Goal: Navigation & Orientation: Find specific page/section

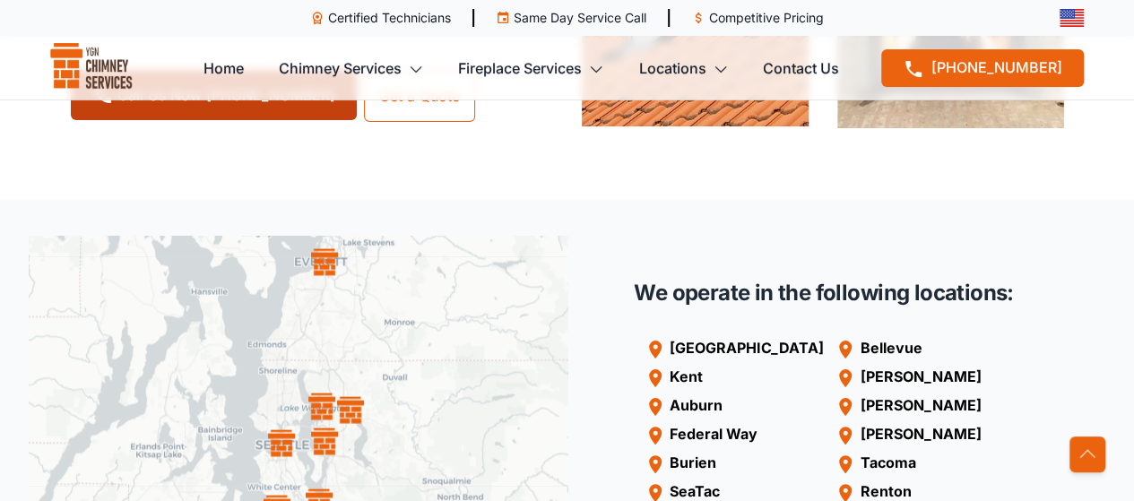
scroll to position [1524, 0]
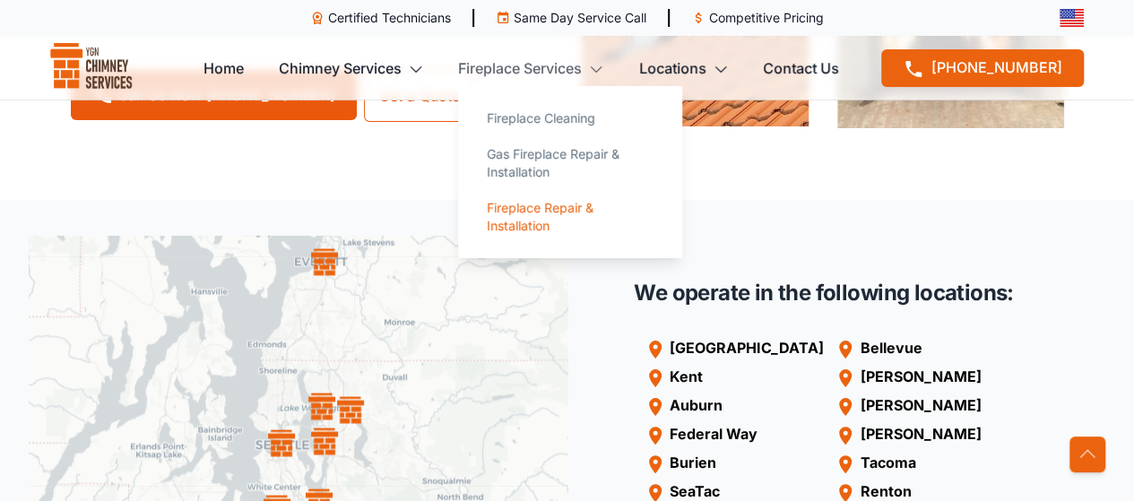
click at [537, 216] on link "Fireplace Repair & Installation" at bounding box center [569, 217] width 195 height 54
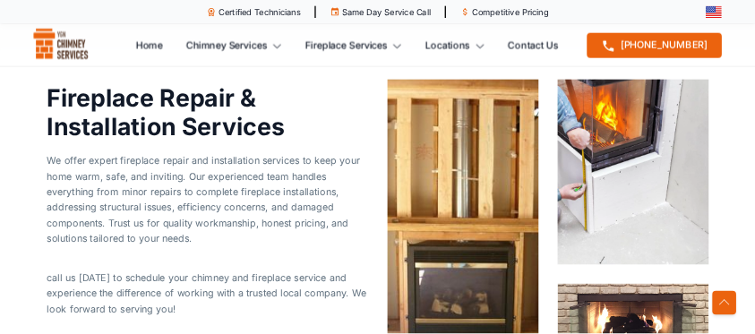
scroll to position [1075, 0]
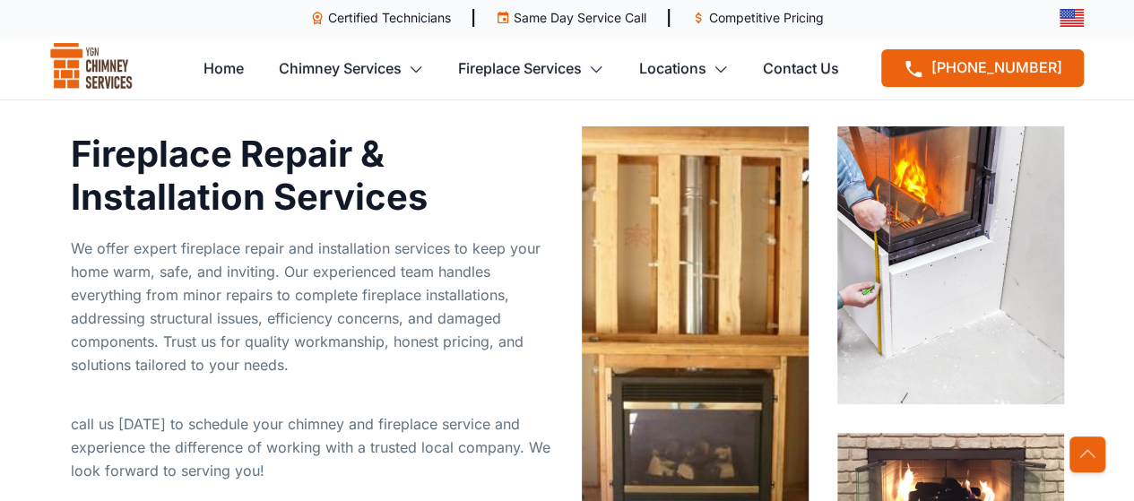
click at [710, 256] on img at bounding box center [695, 350] width 227 height 448
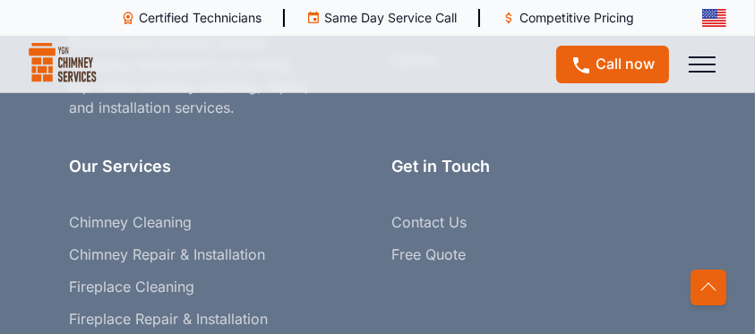
scroll to position [7229, 0]
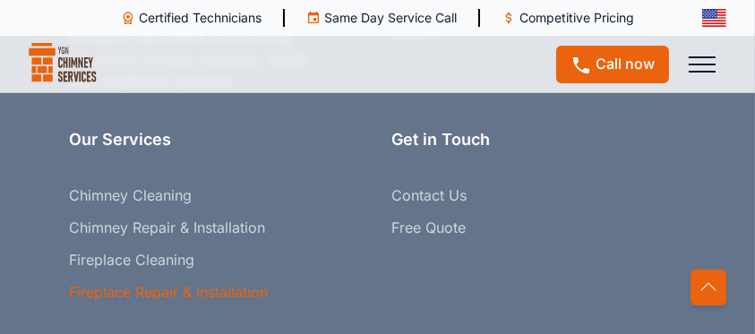
click at [133, 281] on link "Fireplace Repair & Installation" at bounding box center [169, 292] width 199 height 22
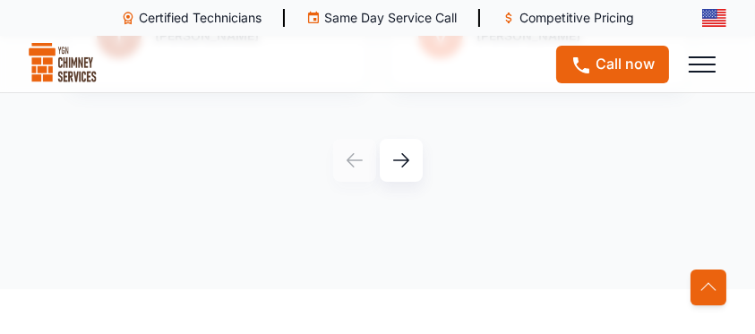
scroll to position [3943, 0]
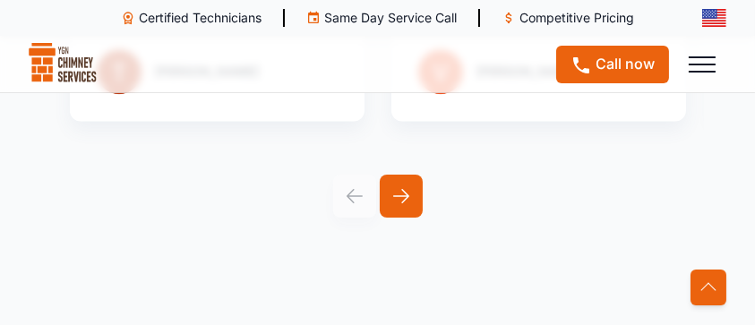
click at [401, 194] on icon at bounding box center [401, 196] width 16 height 14
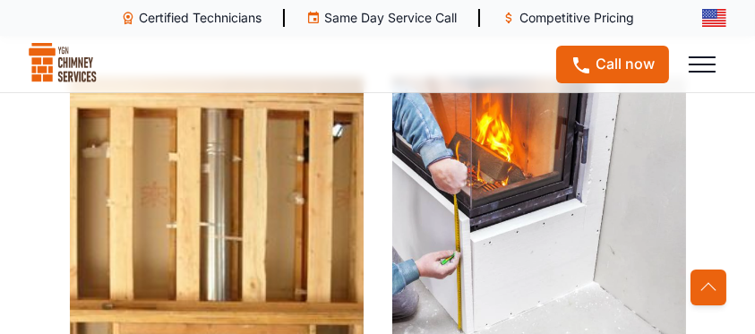
scroll to position [1493, 0]
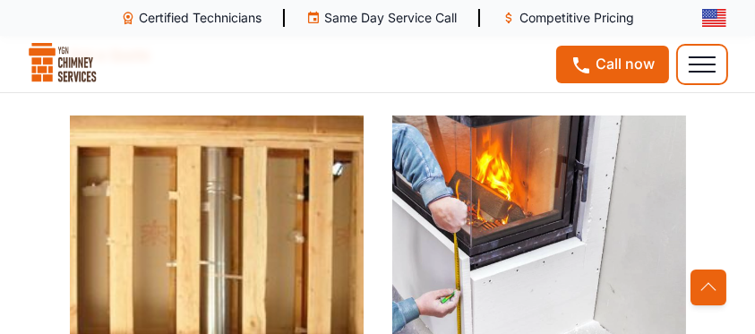
click at [696, 63] on button at bounding box center [702, 65] width 48 height 38
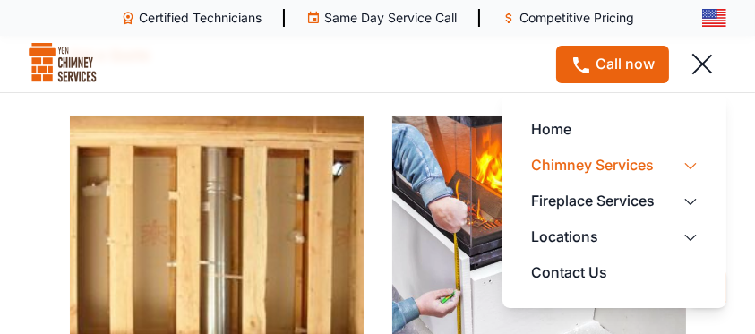
click at [575, 166] on link "Chimney Services" at bounding box center [614, 165] width 167 height 36
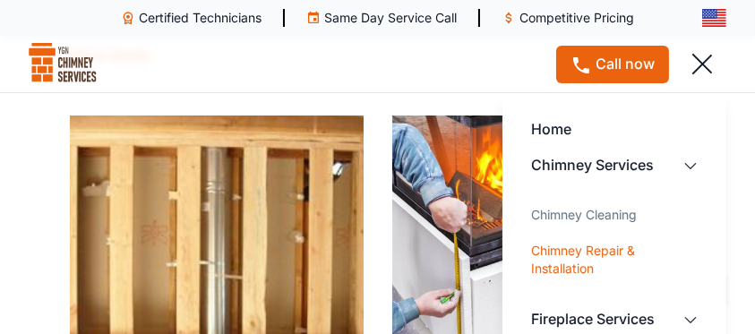
click at [578, 255] on link "Chimney Repair & Installation" at bounding box center [614, 260] width 195 height 54
